Goal: Transaction & Acquisition: Purchase product/service

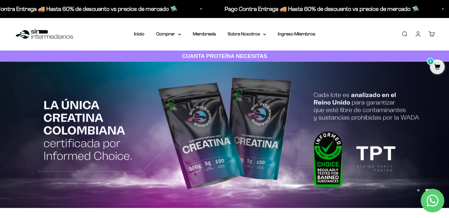
click at [416, 32] on link "Iniciar sesión" at bounding box center [418, 34] width 6 height 6
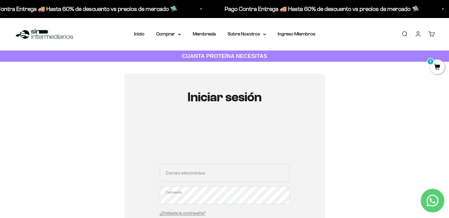
click at [209, 176] on input "Correo electrónico" at bounding box center [225, 173] width 130 height 18
type input "[EMAIL_ADDRESS][DOMAIN_NAME]"
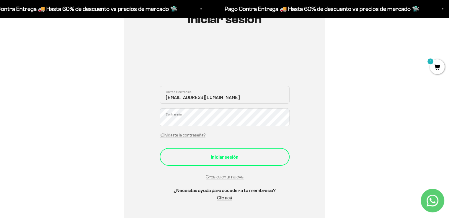
scroll to position [89, 0]
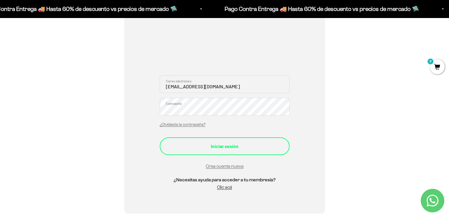
click at [211, 142] on div "Iniciar sesión" at bounding box center [225, 146] width 106 height 8
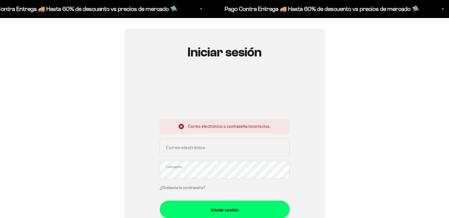
scroll to position [59, 0]
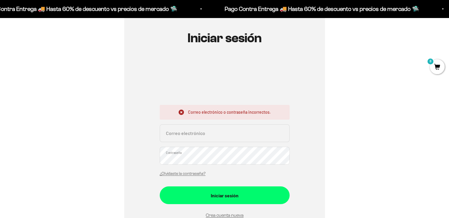
click at [195, 130] on input "Correo electrónico" at bounding box center [225, 133] width 130 height 18
type input "gsuarez919@gmail.com"
click at [160, 186] on button "Iniciar sesión" at bounding box center [225, 195] width 130 height 18
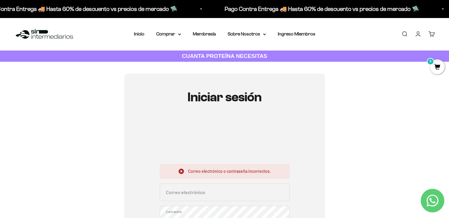
click at [187, 192] on input "Correo electrónico" at bounding box center [225, 192] width 130 height 18
type input "gsuarez919@gmail.com"
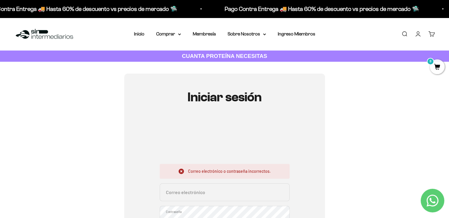
click at [204, 198] on input "Correo electrónico" at bounding box center [225, 192] width 130 height 18
type input "gsuarez19@gmail.com"
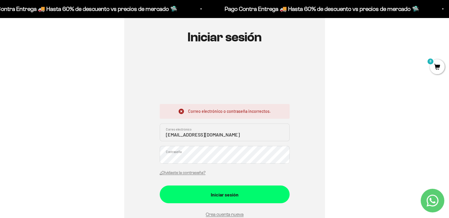
scroll to position [124, 0]
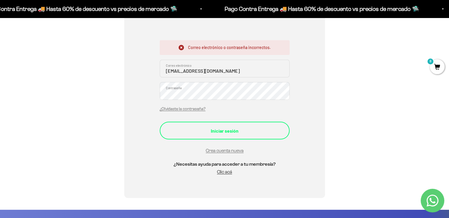
click at [228, 131] on div "Iniciar sesión" at bounding box center [225, 131] width 106 height 8
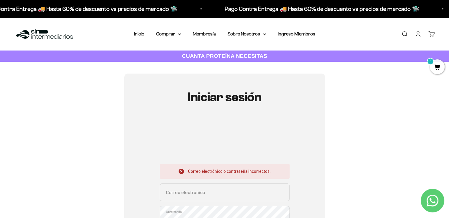
click at [186, 196] on input "Correo electrónico" at bounding box center [225, 192] width 130 height 18
paste input "[EMAIL_ADDRESS][DOMAIN_NAME]"
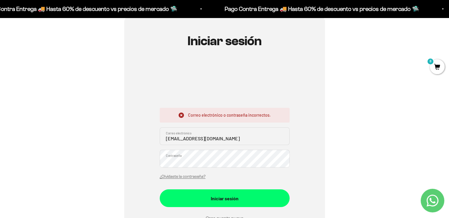
scroll to position [59, 0]
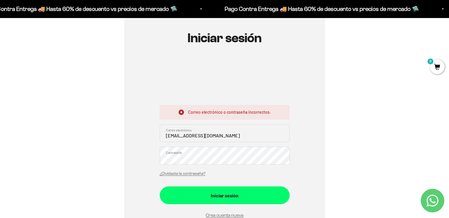
type input "[EMAIL_ADDRESS][DOMAIN_NAME]"
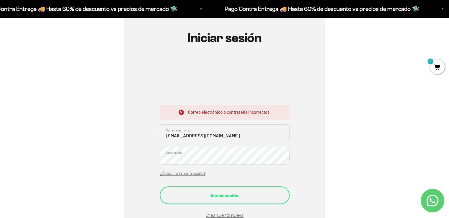
click at [215, 199] on div "Iniciar sesión" at bounding box center [225, 196] width 106 height 8
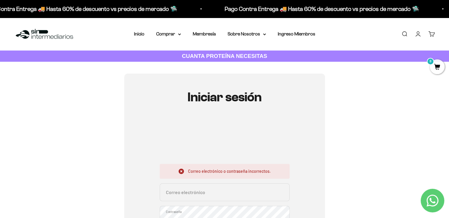
click at [191, 195] on input "Correo electrónico" at bounding box center [225, 192] width 130 height 18
paste input "[EMAIL_ADDRESS][DOMAIN_NAME]"
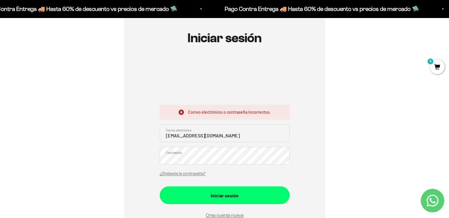
type input "[EMAIL_ADDRESS][DOMAIN_NAME]"
click at [188, 136] on input "[EMAIL_ADDRESS][DOMAIN_NAME]" at bounding box center [225, 133] width 130 height 18
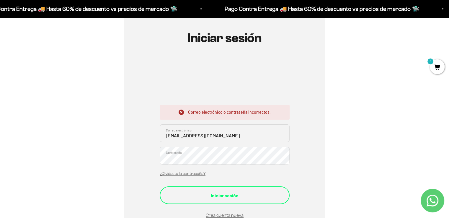
click at [190, 192] on div "Iniciar sesión" at bounding box center [225, 196] width 106 height 8
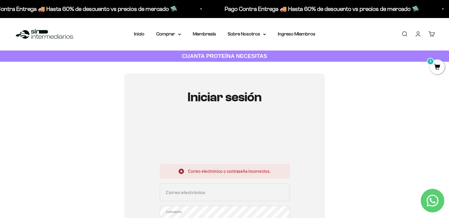
click at [190, 193] on input "Correo electrónico" at bounding box center [225, 192] width 130 height 18
click at [220, 193] on input "Correo electrónico" at bounding box center [225, 192] width 130 height 18
paste input "[EMAIL_ADDRESS][DOMAIN_NAME]"
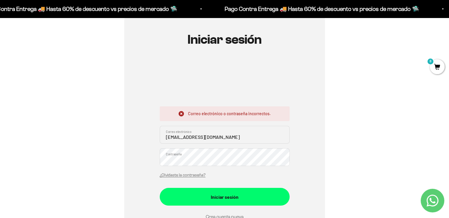
scroll to position [59, 0]
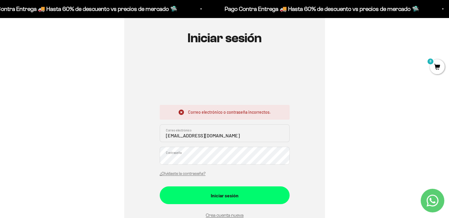
type input "[EMAIL_ADDRESS][DOMAIN_NAME]"
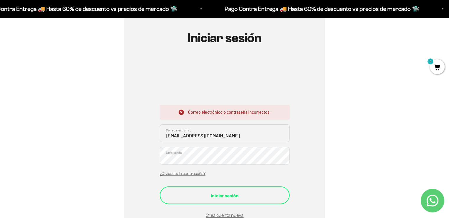
click at [212, 194] on div "Iniciar sesión" at bounding box center [225, 196] width 106 height 8
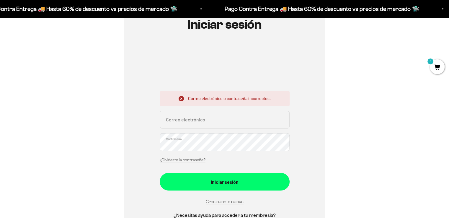
scroll to position [118, 0]
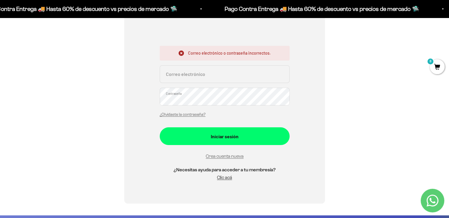
click at [194, 76] on input "Correo electrónico" at bounding box center [225, 74] width 130 height 18
paste input "gsuarez919@gmail.com"
type input "gsuarez919@gmail.com"
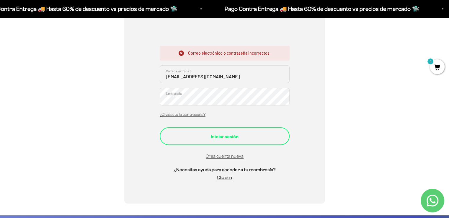
click at [160, 127] on button "Iniciar sesión" at bounding box center [225, 136] width 130 height 18
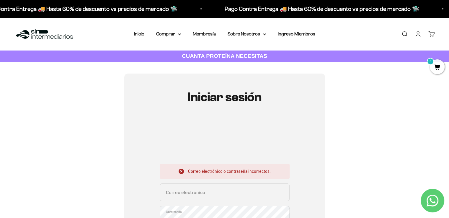
click at [297, 11] on p "Pago Contra Entrega 🚚 Hasta 60% de descuento vs precios de mercado 🛸" at bounding box center [322, 8] width 195 height 9
click at [171, 36] on summary "Comprar" at bounding box center [168, 34] width 25 height 8
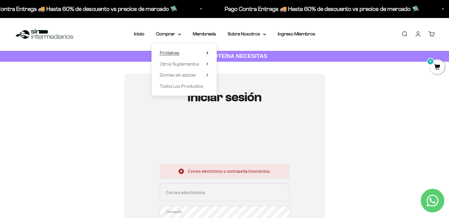
click at [174, 50] on span "Proteínas" at bounding box center [170, 52] width 20 height 5
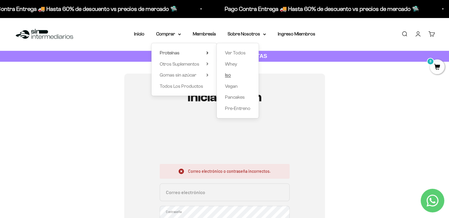
click at [227, 76] on span "Iso" at bounding box center [228, 74] width 6 height 5
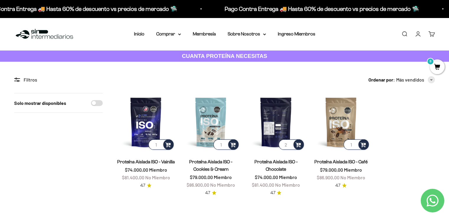
click at [290, 143] on input "2" at bounding box center [291, 144] width 25 height 10
type input "1"
click at [289, 146] on input "1" at bounding box center [291, 144] width 25 height 10
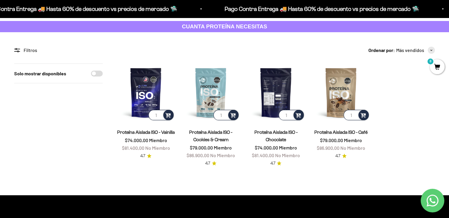
click at [277, 109] on img at bounding box center [276, 93] width 58 height 58
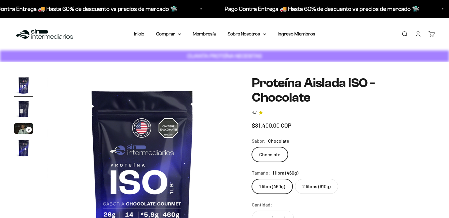
click at [311, 179] on label "2 libras (910g)" at bounding box center [316, 186] width 43 height 15
click at [252, 179] on input "2 libras (910g)" at bounding box center [252, 179] width 0 height 0
radio input "true"
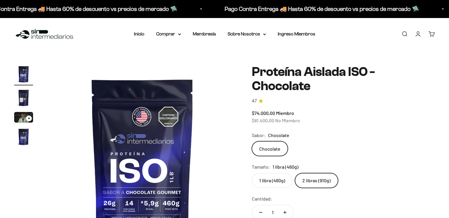
scroll to position [89, 0]
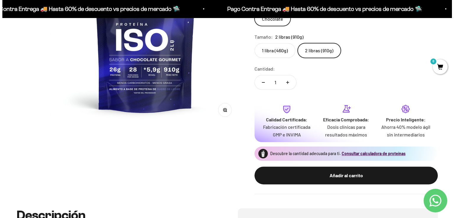
scroll to position [148, 0]
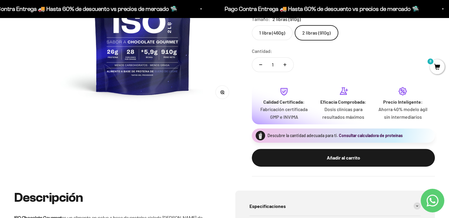
click at [361, 133] on button "Consultar calculadora de proteínas" at bounding box center [371, 136] width 64 height 6
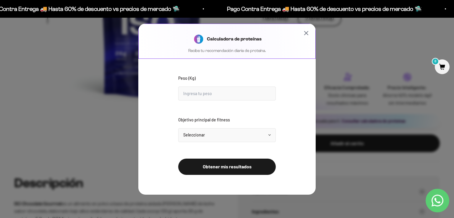
scroll to position [0, 600]
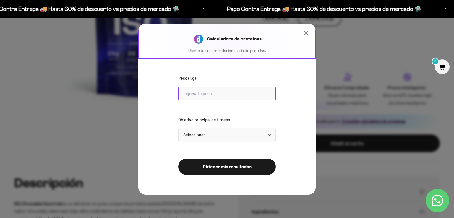
click at [204, 89] on input "Peso (Kg)" at bounding box center [226, 94] width 97 height 14
click at [221, 90] on input "175" at bounding box center [226, 94] width 97 height 14
type input "74"
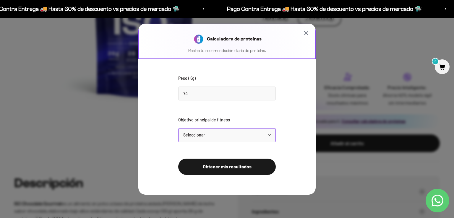
click at [213, 139] on select "Seleccionar Mantener peso Perder grasa Ganar músculo" at bounding box center [226, 135] width 97 height 14
select select "gain"
click at [178, 128] on select "Seleccionar Mantener peso Perder grasa Ganar músculo" at bounding box center [226, 135] width 97 height 14
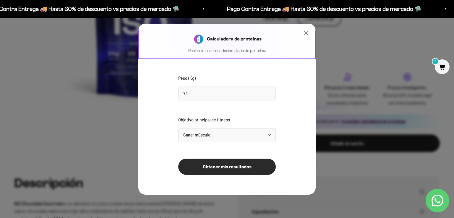
click at [214, 168] on button "Obtener mis resultados" at bounding box center [226, 167] width 97 height 16
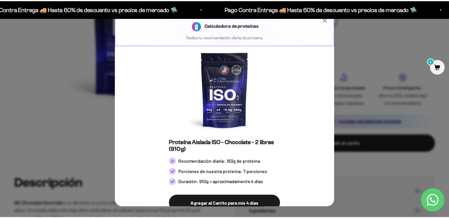
scroll to position [0, 0]
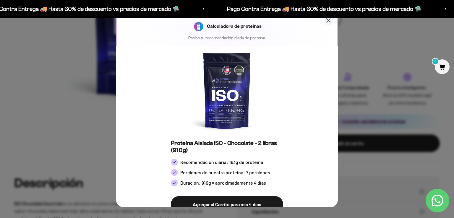
click at [325, 22] on icon "Cerrar calculadora" at bounding box center [328, 20] width 7 height 7
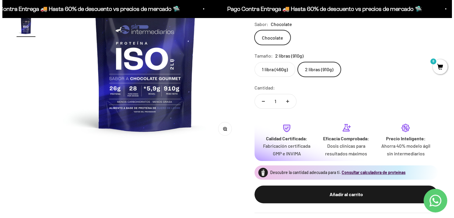
scroll to position [148, 0]
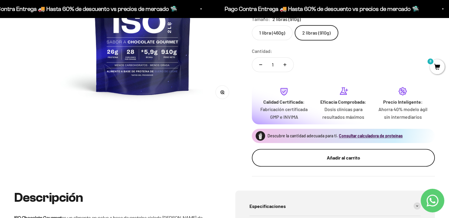
click at [323, 149] on button "Añadir al carrito" at bounding box center [343, 158] width 183 height 18
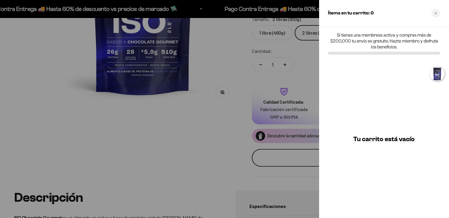
scroll to position [0, 600]
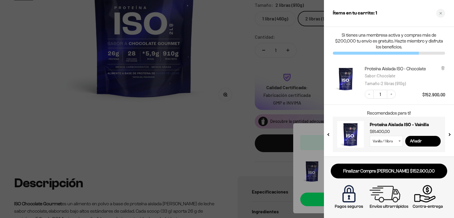
click at [234, 175] on div at bounding box center [227, 109] width 454 height 218
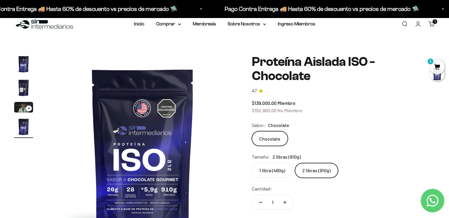
scroll to position [0, 0]
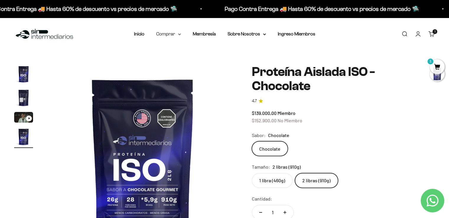
click at [176, 35] on summary "Comprar" at bounding box center [168, 34] width 25 height 8
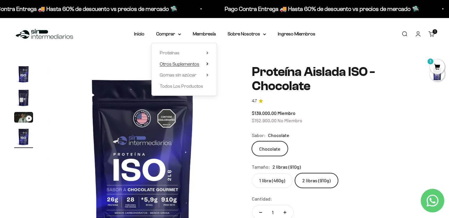
click at [183, 64] on span "Otros Suplementos" at bounding box center [180, 63] width 40 height 5
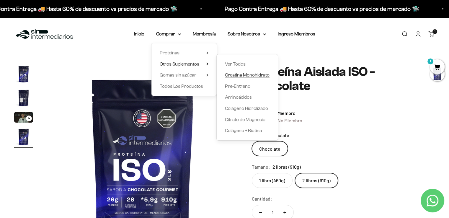
click at [243, 78] on span "Creatina Monohidrato" at bounding box center [247, 75] width 45 height 8
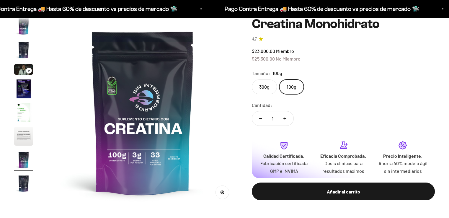
scroll to position [24, 0]
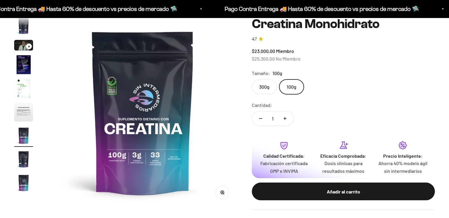
click at [263, 87] on label "300g" at bounding box center [264, 86] width 25 height 15
click at [252, 79] on input "300g" at bounding box center [252, 79] width 0 height 0
radio input "true"
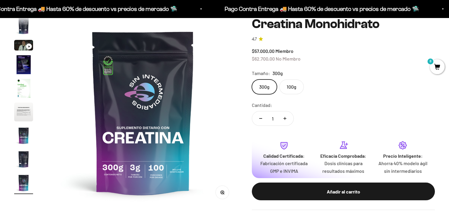
click at [290, 95] on safe-sticky "Creatina Monohidrato 4.7 $57.000,00 Miembro $62.700,00 No Miembro Calidad de lí…" at bounding box center [343, 113] width 183 height 193
click at [295, 87] on label "100g" at bounding box center [291, 86] width 25 height 15
click at [252, 79] on input "100g" at bounding box center [252, 79] width 0 height 0
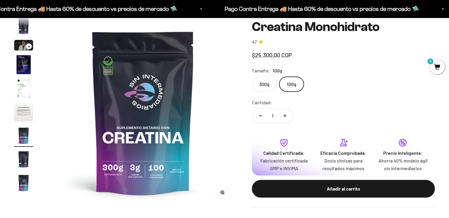
scroll to position [0, 1186]
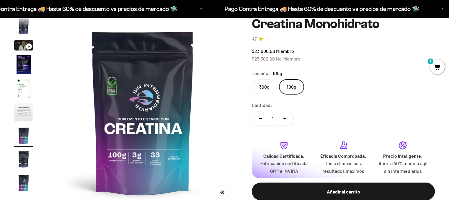
click at [24, 49] on img "Ir al artículo 3" at bounding box center [23, 45] width 19 height 11
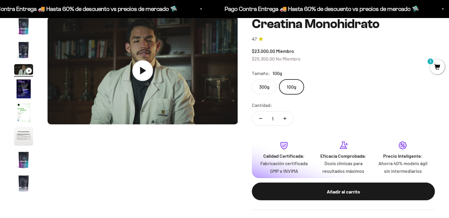
scroll to position [30, 0]
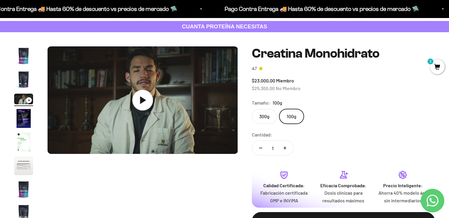
click at [147, 109] on icon at bounding box center [142, 100] width 21 height 21
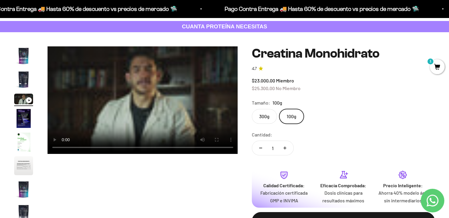
click at [265, 116] on label "300g" at bounding box center [264, 116] width 25 height 15
click at [252, 109] on input "300g" at bounding box center [252, 109] width 0 height 0
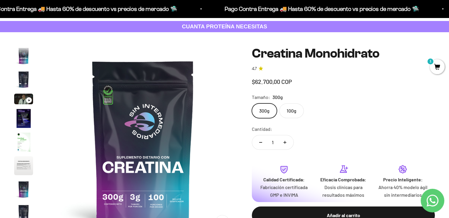
scroll to position [24, 0]
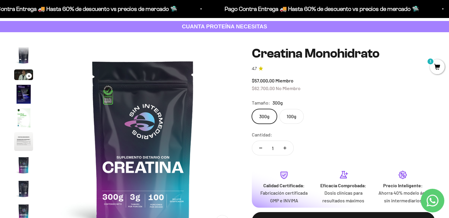
click at [291, 118] on label "100g" at bounding box center [291, 116] width 25 height 15
click at [252, 109] on input "100g" at bounding box center [252, 109] width 0 height 0
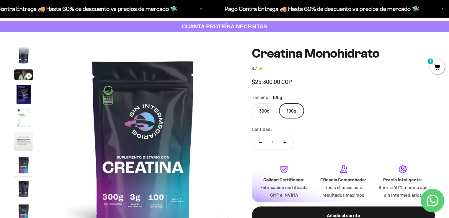
scroll to position [0, 1186]
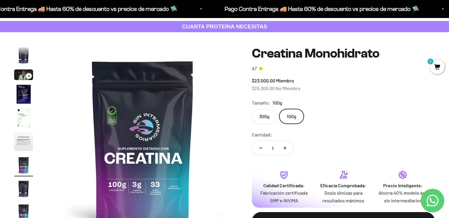
click at [16, 75] on img "Ir al artículo 3" at bounding box center [23, 74] width 19 height 11
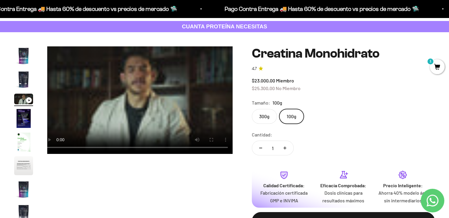
scroll to position [0, 395]
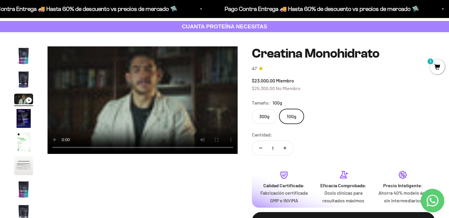
click at [262, 113] on label "300g" at bounding box center [264, 116] width 25 height 15
click at [252, 109] on input "300g" at bounding box center [252, 109] width 0 height 0
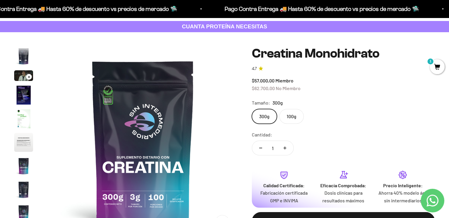
scroll to position [24, 0]
click at [290, 115] on label "100g" at bounding box center [291, 116] width 25 height 15
click at [252, 109] on input "100g" at bounding box center [252, 109] width 0 height 0
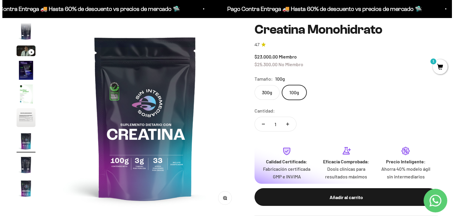
scroll to position [59, 0]
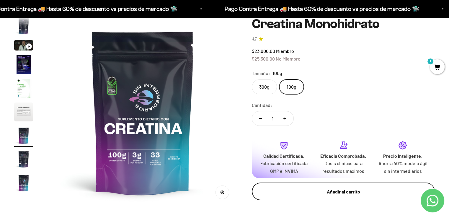
click at [329, 194] on div "Añadir al carrito" at bounding box center [344, 192] width 160 height 8
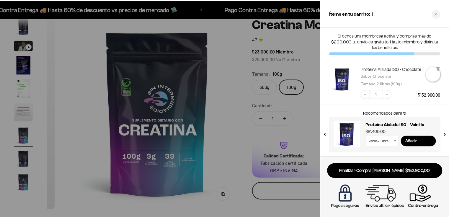
scroll to position [0, 1201]
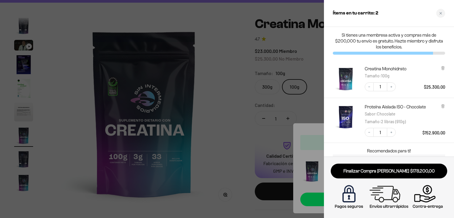
drag, startPoint x: 231, startPoint y: 132, endPoint x: 205, endPoint y: 130, distance: 26.1
click at [231, 132] on div at bounding box center [227, 109] width 454 height 218
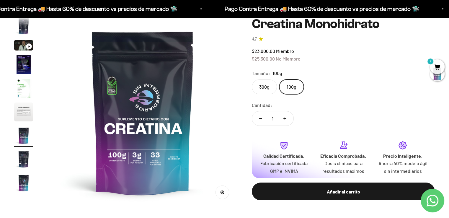
scroll to position [0, 0]
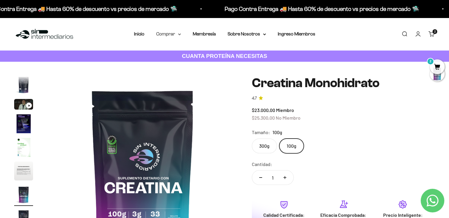
click at [168, 36] on summary "Comprar" at bounding box center [168, 34] width 25 height 8
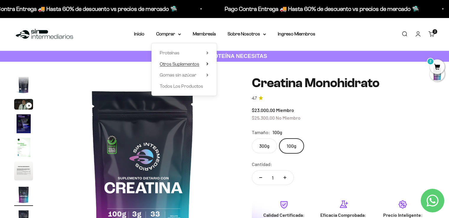
click at [206, 64] on summary "Otros Suplementos" at bounding box center [184, 64] width 49 height 8
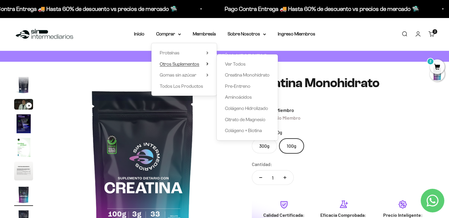
click at [204, 65] on summary "Otros Suplementos" at bounding box center [184, 64] width 49 height 8
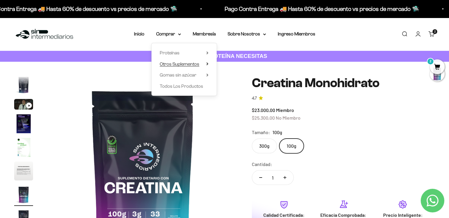
click at [203, 66] on summary "Otros Suplementos" at bounding box center [184, 64] width 49 height 8
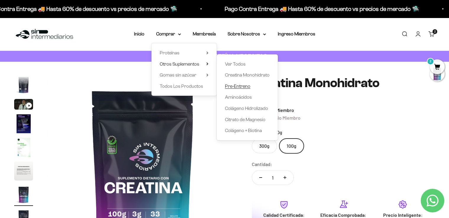
click at [242, 87] on span "Pre-Entreno" at bounding box center [237, 86] width 25 height 5
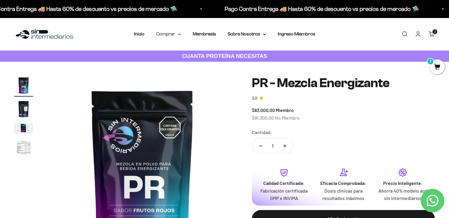
click at [173, 32] on summary "Comprar" at bounding box center [168, 34] width 25 height 8
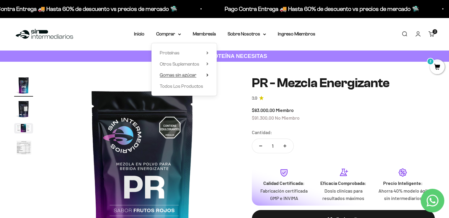
click at [188, 76] on span "Gomas sin azúcar" at bounding box center [178, 74] width 37 height 5
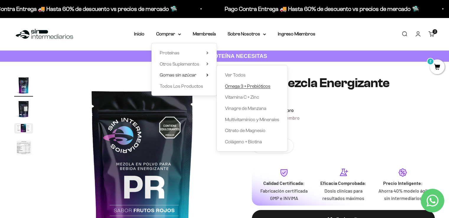
click at [248, 89] on span "Omega 3 + Prebióticos" at bounding box center [247, 86] width 45 height 8
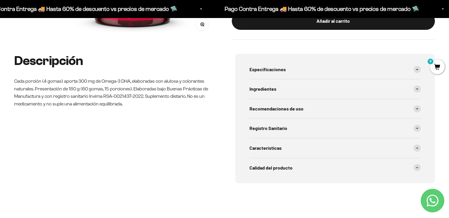
scroll to position [89, 0]
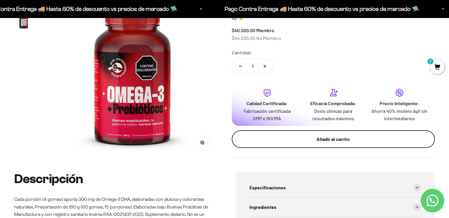
click at [333, 140] on div "Añadir al carrito" at bounding box center [334, 139] width 180 height 8
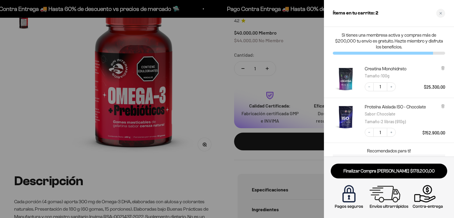
click at [212, 89] on div at bounding box center [227, 109] width 454 height 218
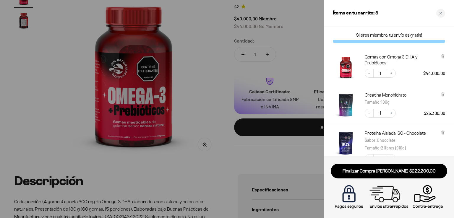
click at [202, 127] on div at bounding box center [227, 109] width 454 height 218
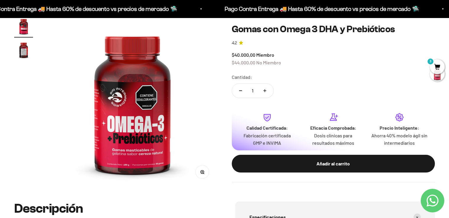
scroll to position [0, 0]
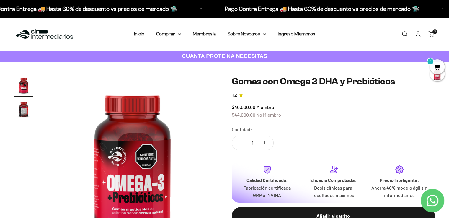
click at [23, 110] on img "Ir al artículo 2" at bounding box center [23, 109] width 19 height 19
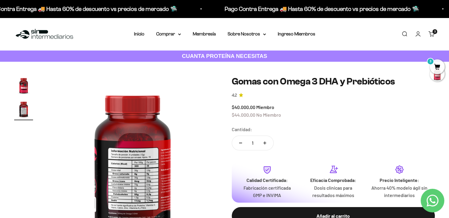
click at [429, 34] on link "Carrito 3" at bounding box center [432, 34] width 6 height 6
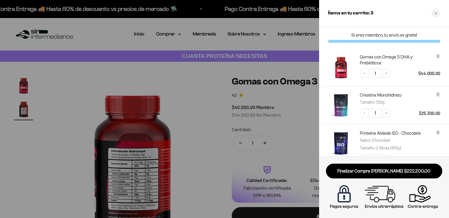
scroll to position [0, 180]
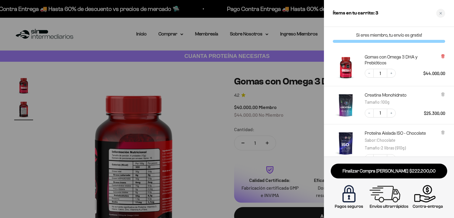
click at [443, 55] on icon at bounding box center [442, 56] width 2 height 3
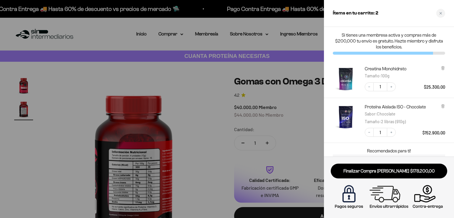
click at [237, 117] on div at bounding box center [227, 109] width 454 height 218
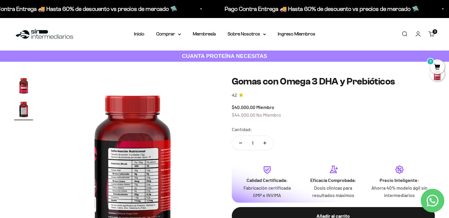
scroll to position [0, 177]
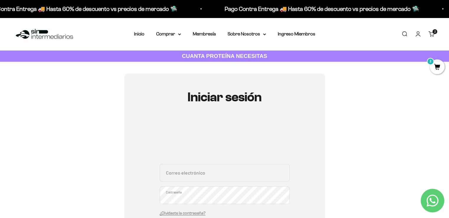
click at [194, 165] on input "Correo electrónico" at bounding box center [225, 173] width 130 height 18
paste input "[EMAIL_ADDRESS][DOMAIN_NAME]"
type input "[EMAIL_ADDRESS][DOMAIN_NAME]"
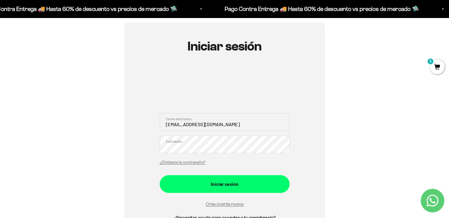
scroll to position [89, 0]
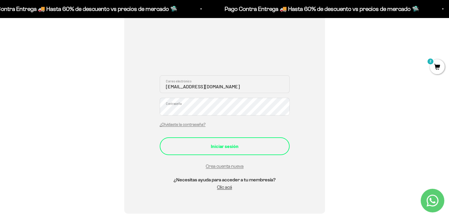
click at [252, 149] on div "Iniciar sesión" at bounding box center [225, 146] width 106 height 8
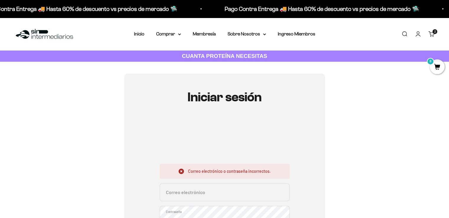
click at [206, 191] on input "Correo electrónico" at bounding box center [225, 192] width 130 height 18
paste input "S1n1ntermed1ar1os"
click at [222, 195] on input "S1n1ntermed1ar1os" at bounding box center [225, 192] width 130 height 18
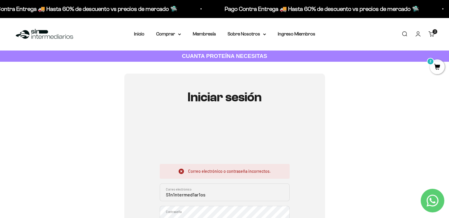
paste input "[EMAIL_ADDRESS][DOMAIN_NAME]"
type input "[EMAIL_ADDRESS][DOMAIN_NAME]"
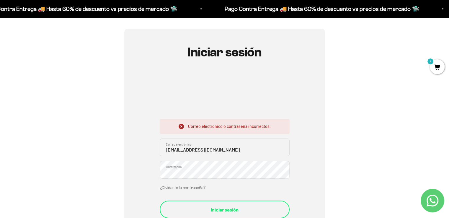
scroll to position [89, 0]
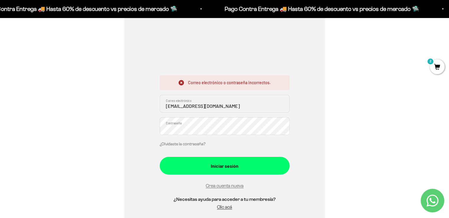
click at [160, 157] on button "Iniciar sesión" at bounding box center [225, 166] width 130 height 18
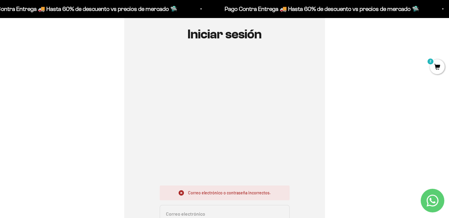
scroll to position [118, 0]
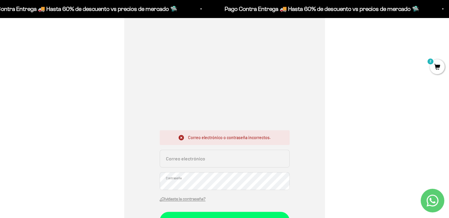
click at [202, 162] on input "Correo electrónico" at bounding box center [225, 159] width 130 height 18
paste input "gsuarez919@gmail.com"
type input "gsuarez919@gmail.com"
click at [160, 212] on button "Iniciar sesión" at bounding box center [225, 221] width 130 height 18
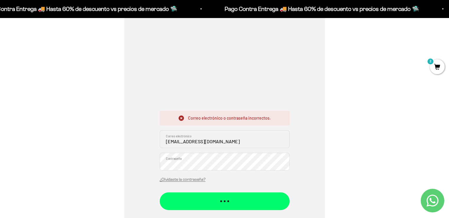
scroll to position [148, 0]
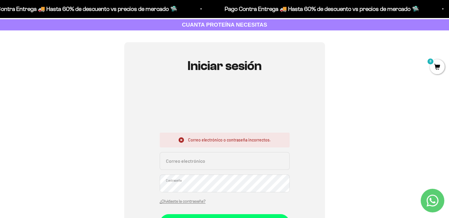
scroll to position [59, 0]
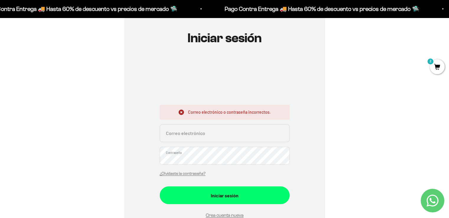
click at [198, 132] on input "Correo electrónico" at bounding box center [225, 133] width 130 height 18
paste input "[EMAIL_ADDRESS][DOMAIN_NAME]"
type input "[EMAIL_ADDRESS][DOMAIN_NAME]"
click at [160, 186] on button "Iniciar sesión" at bounding box center [225, 195] width 130 height 18
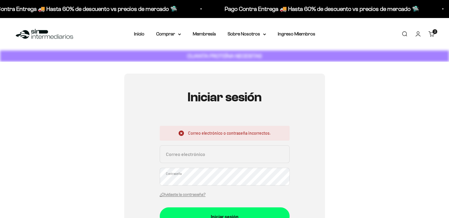
click at [210, 156] on input "Correo electrónico" at bounding box center [225, 154] width 130 height 18
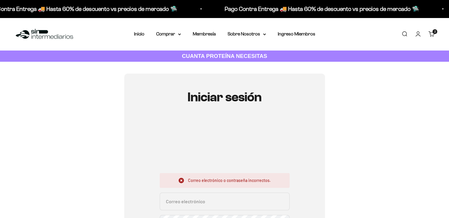
paste input "gsuarez919@gmail.com"
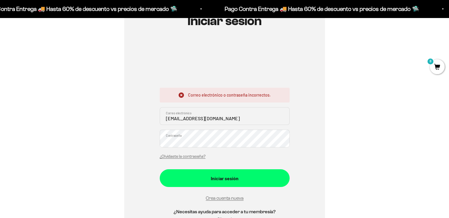
scroll to position [89, 0]
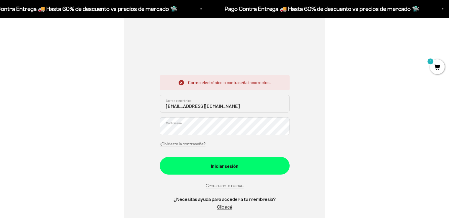
type input "gsuarez919@gmail.com"
click at [160, 157] on button "Iniciar sesión" at bounding box center [225, 166] width 130 height 18
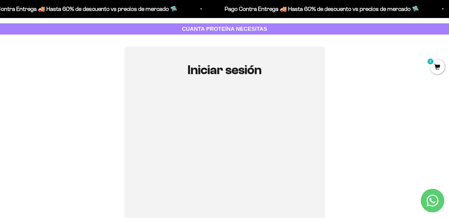
scroll to position [89, 0]
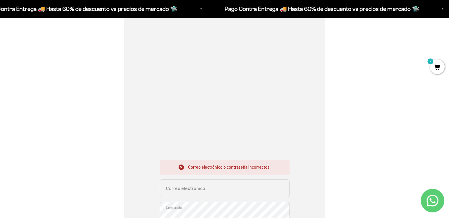
click at [191, 192] on input "Correo electrónico" at bounding box center [225, 188] width 130 height 18
paste input "[EMAIL_ADDRESS][DOMAIN_NAME]"
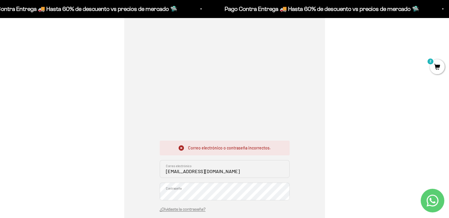
scroll to position [118, 0]
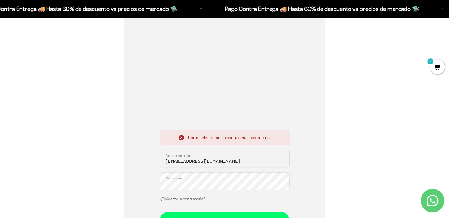
type input "[EMAIL_ADDRESS][DOMAIN_NAME]"
click at [160, 212] on button "Iniciar sesión" at bounding box center [225, 221] width 130 height 18
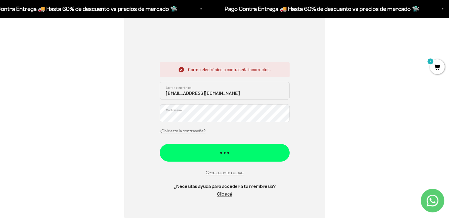
scroll to position [207, 0]
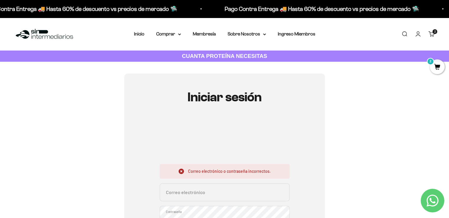
click at [200, 189] on input "Correo electrónico" at bounding box center [225, 192] width 130 height 18
paste input "[EMAIL_ADDRESS][DOMAIN_NAME]"
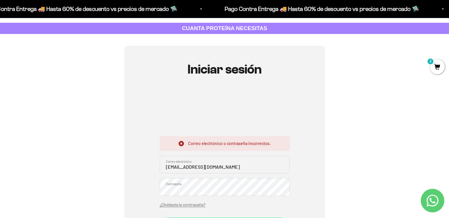
scroll to position [59, 0]
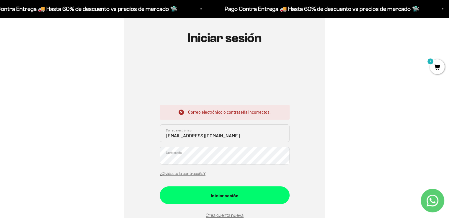
type input "[EMAIL_ADDRESS][DOMAIN_NAME]"
click at [160, 186] on button "Iniciar sesión" at bounding box center [225, 195] width 130 height 18
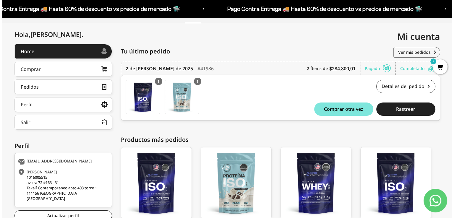
scroll to position [30, 0]
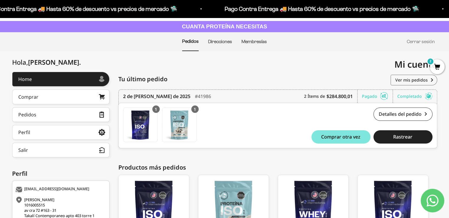
click at [442, 70] on span "2" at bounding box center [437, 66] width 15 height 15
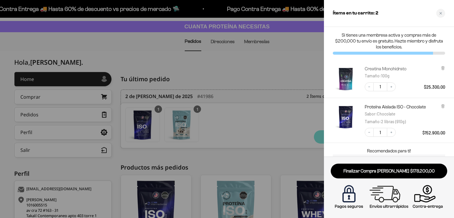
click at [381, 68] on link "Creatina Monohidrato" at bounding box center [386, 69] width 42 height 6
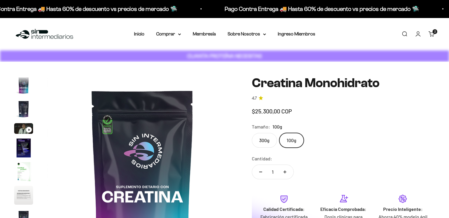
click at [271, 142] on label "300g" at bounding box center [264, 140] width 25 height 15
click at [252, 133] on input "300g" at bounding box center [252, 133] width 0 height 0
radio input "true"
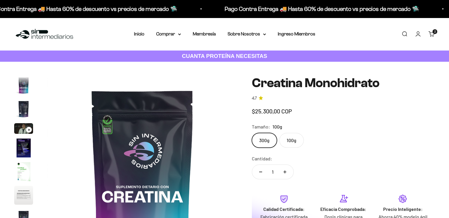
scroll to position [24, 0]
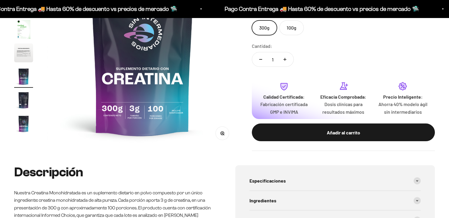
click at [340, 136] on safe-sticky "Creatina Monohidrato 4.7 $23.000,00 Miembro $25.300,00 No Miembro Calidad de lí…" at bounding box center [343, 54] width 183 height 193
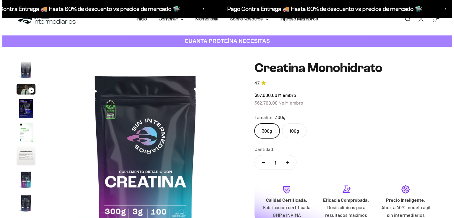
scroll to position [104, 0]
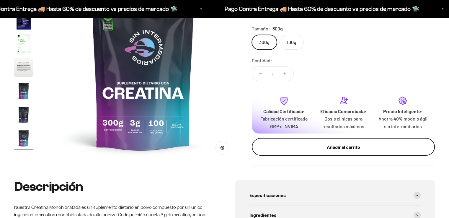
click at [339, 150] on div "Añadir al carrito" at bounding box center [344, 147] width 160 height 8
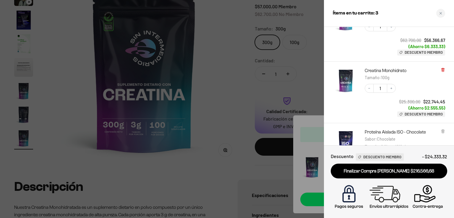
scroll to position [30, 0]
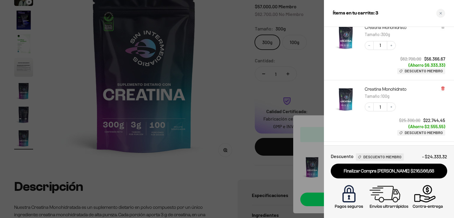
click at [442, 88] on icon at bounding box center [442, 88] width 1 height 3
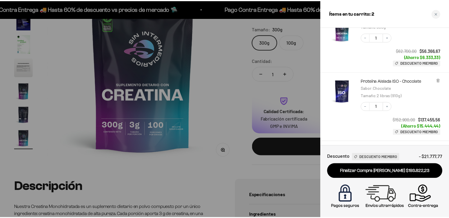
scroll to position [0, 0]
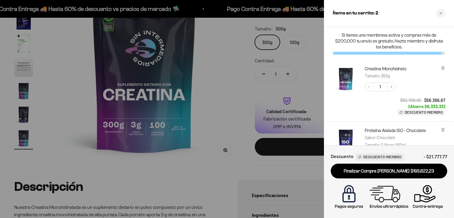
click at [215, 75] on div at bounding box center [227, 109] width 454 height 218
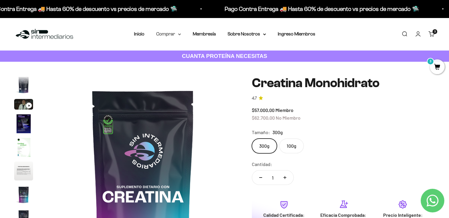
click at [180, 35] on icon at bounding box center [179, 34] width 3 height 2
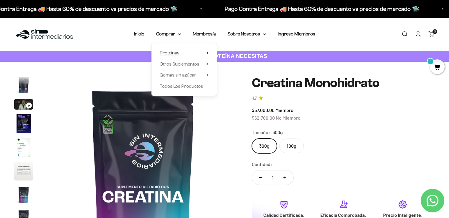
click at [177, 53] on span "Proteínas" at bounding box center [170, 52] width 20 height 5
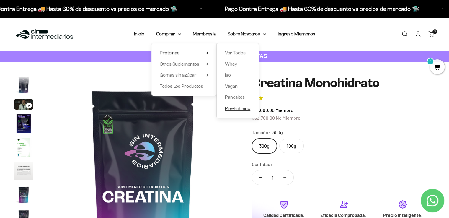
click at [231, 107] on span "Pre-Entreno" at bounding box center [237, 108] width 25 height 5
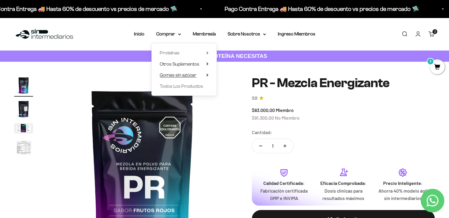
click at [187, 76] on span "Gomas sin azúcar" at bounding box center [178, 74] width 37 height 5
click at [186, 86] on span "Todos Los Productos" at bounding box center [181, 86] width 43 height 5
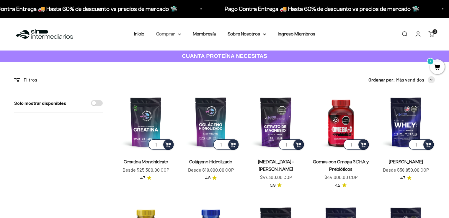
click at [179, 34] on icon at bounding box center [179, 34] width 2 height 1
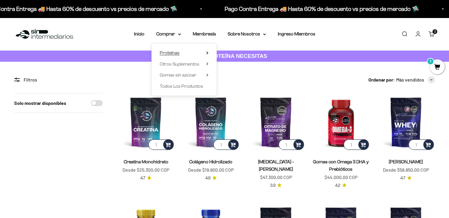
click at [182, 55] on summary "Proteínas" at bounding box center [184, 53] width 49 height 8
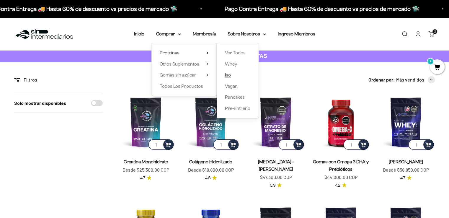
click at [230, 77] on span "Iso" at bounding box center [228, 74] width 6 height 5
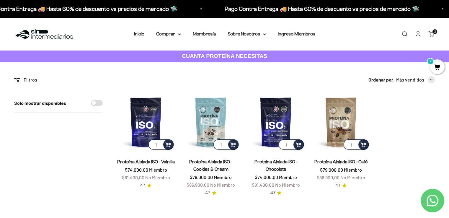
click at [61, 39] on img at bounding box center [44, 34] width 61 height 13
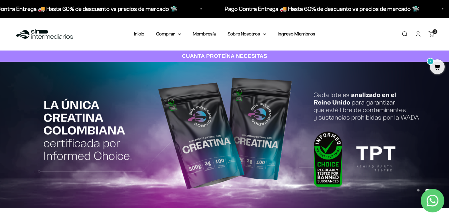
click at [437, 73] on span "2" at bounding box center [437, 66] width 15 height 15
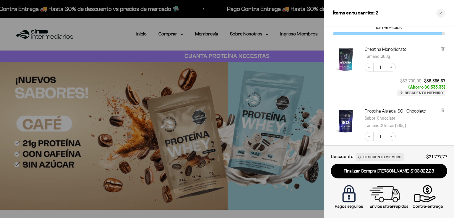
scroll to position [30, 0]
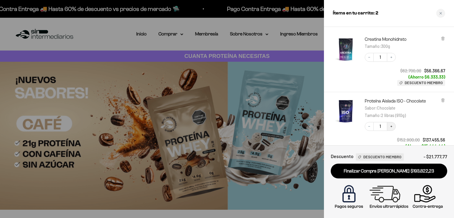
click at [388, 126] on button "Increase quantity" at bounding box center [391, 126] width 9 height 9
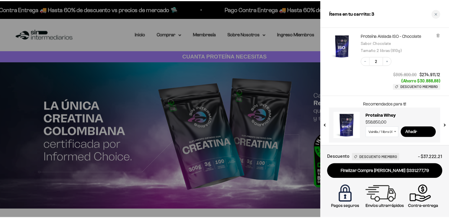
scroll to position [85, 0]
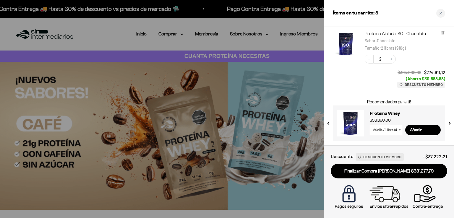
click at [266, 44] on div at bounding box center [227, 109] width 454 height 218
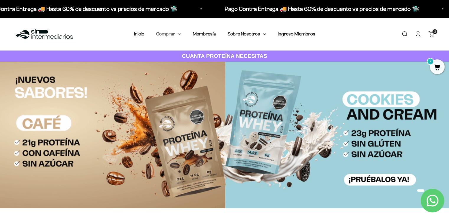
click at [171, 36] on summary "Comprar" at bounding box center [168, 34] width 25 height 8
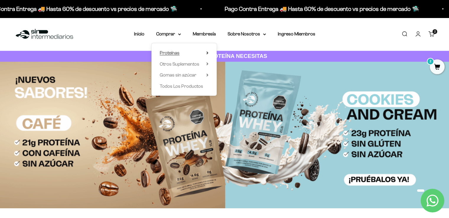
click at [182, 53] on summary "Proteínas" at bounding box center [184, 53] width 49 height 8
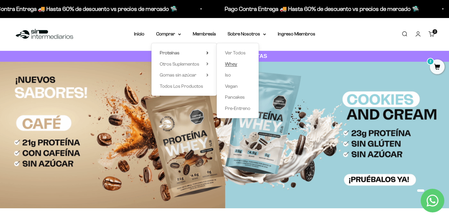
click at [238, 65] on link "Whey" at bounding box center [237, 64] width 25 height 8
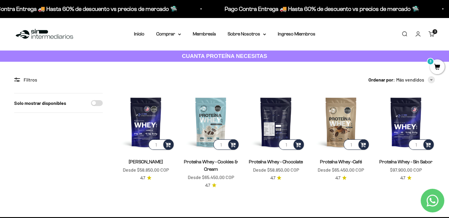
click at [280, 117] on img at bounding box center [276, 122] width 58 height 58
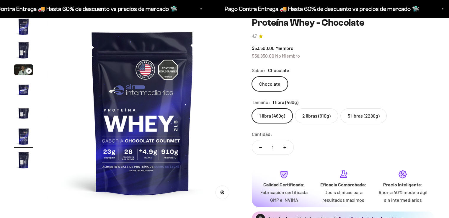
scroll to position [0, 989]
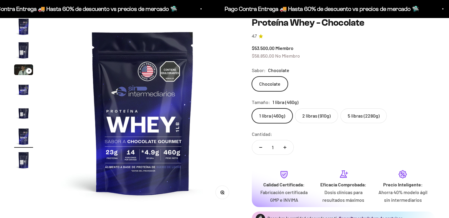
click at [364, 115] on label "5 libras (2280g)" at bounding box center [364, 115] width 46 height 15
click at [252, 108] on input "5 libras (2280g)" at bounding box center [252, 108] width 0 height 0
radio input "true"
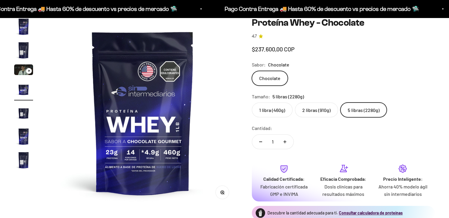
scroll to position [0, 593]
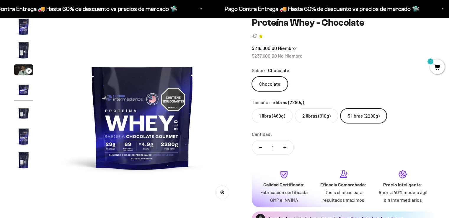
click at [28, 73] on div "Ir al artículo 3" at bounding box center [29, 71] width 6 height 6
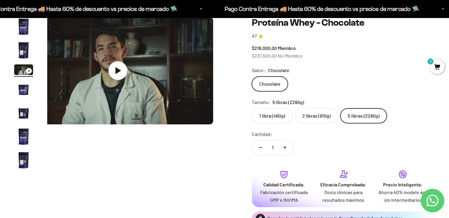
scroll to position [0, 395]
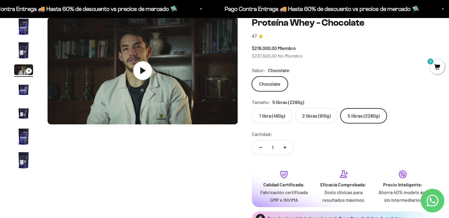
click at [27, 90] on img "Ir al artículo 4" at bounding box center [23, 89] width 19 height 19
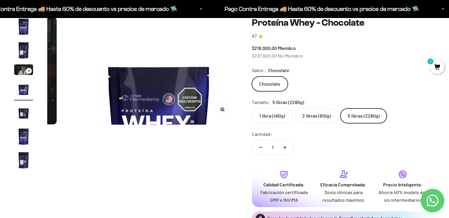
scroll to position [0, 593]
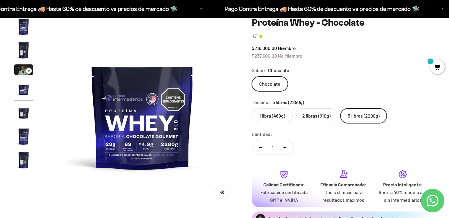
click at [25, 115] on img "Ir al artículo 5" at bounding box center [23, 112] width 19 height 19
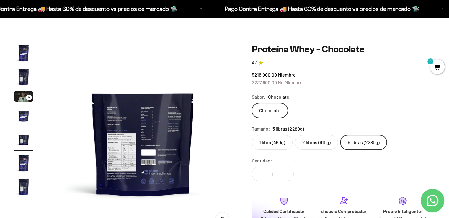
scroll to position [30, 0]
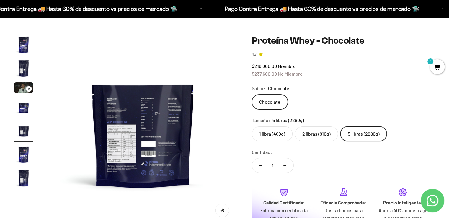
click at [126, 152] on img at bounding box center [143, 130] width 191 height 191
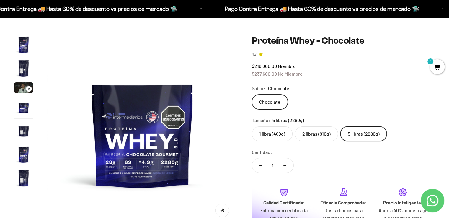
click at [21, 182] on img "Ir al artículo 7" at bounding box center [23, 178] width 19 height 19
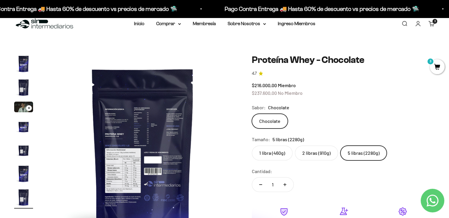
scroll to position [0, 0]
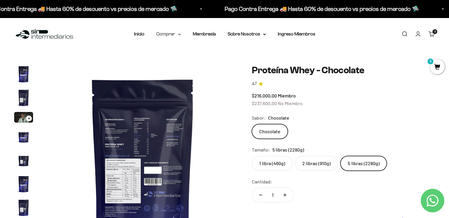
click at [178, 36] on summary "Comprar" at bounding box center [168, 34] width 25 height 8
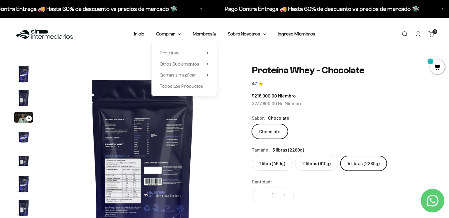
click at [210, 54] on div "Proteínas Ver Todos Whey Iso Vegan" at bounding box center [184, 69] width 65 height 53
click at [207, 53] on icon at bounding box center [207, 53] width 1 height 2
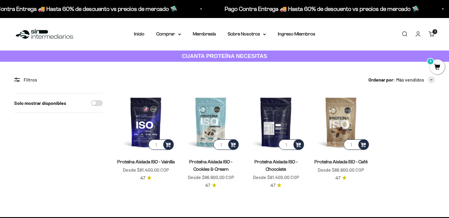
click at [285, 134] on img at bounding box center [276, 122] width 58 height 58
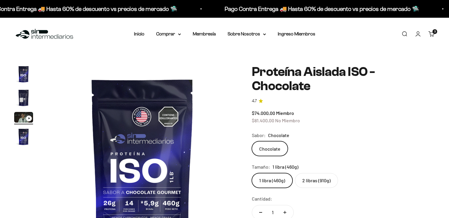
click at [21, 101] on img "Ir al artículo 2" at bounding box center [23, 97] width 19 height 19
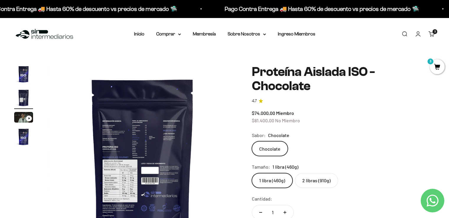
click at [434, 33] on cart-count "3 artículos 3" at bounding box center [435, 31] width 5 height 5
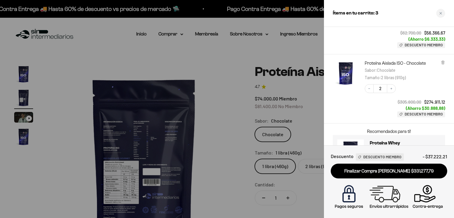
scroll to position [85, 0]
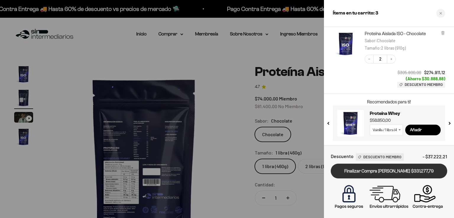
click at [410, 175] on link "Finalizar Compra Segura $331.277,79" at bounding box center [389, 171] width 116 height 15
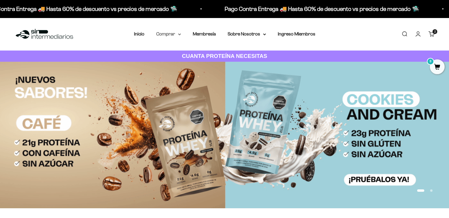
click at [177, 34] on summary "Comprar" at bounding box center [168, 34] width 25 height 8
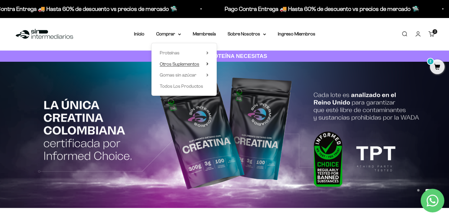
click at [172, 61] on span "Otros Suplementos" at bounding box center [180, 63] width 40 height 5
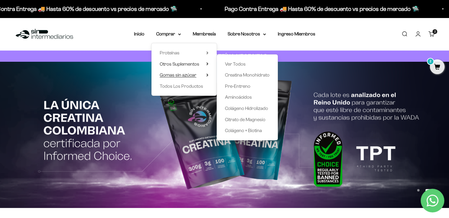
click at [173, 74] on span "Gomas sin azúcar" at bounding box center [178, 74] width 37 height 5
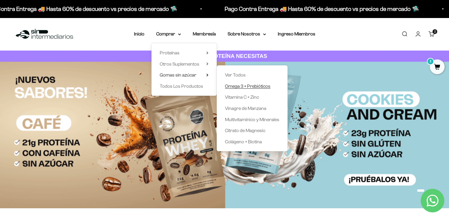
click at [248, 87] on span "Omega 3 + Prebióticos" at bounding box center [247, 86] width 45 height 5
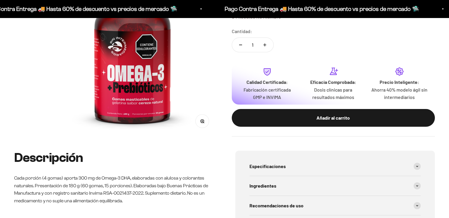
scroll to position [30, 0]
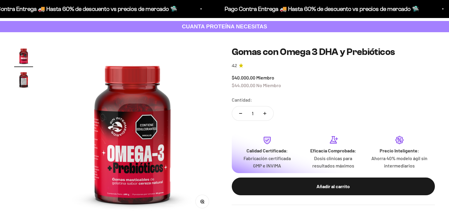
click at [27, 78] on img "Ir al artículo 2" at bounding box center [23, 79] width 19 height 19
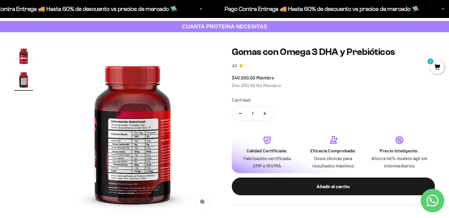
scroll to position [0, 177]
